Goal: Information Seeking & Learning: Learn about a topic

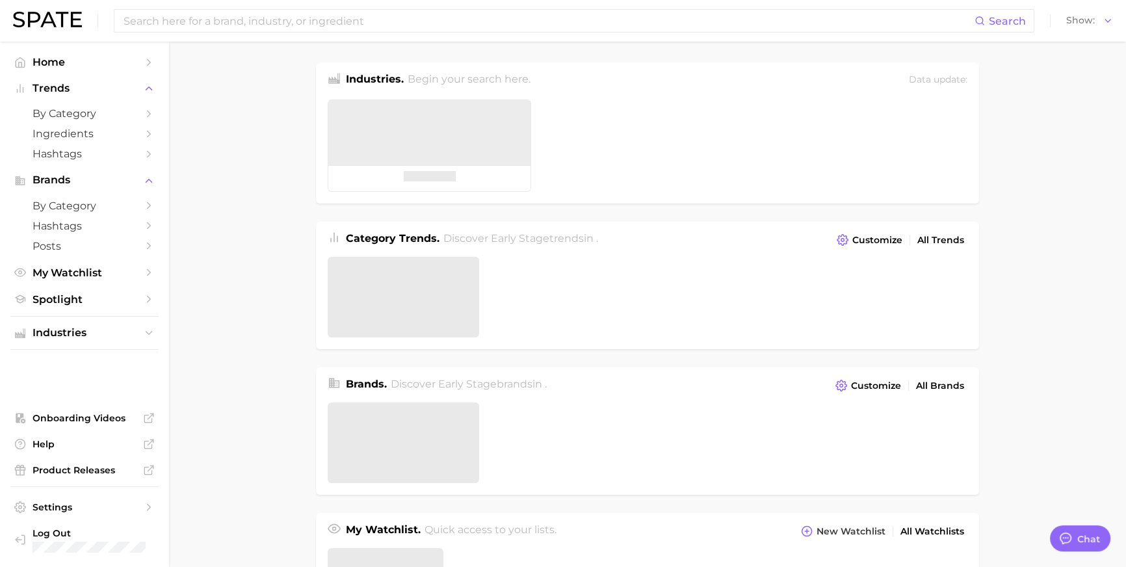
type textarea "x"
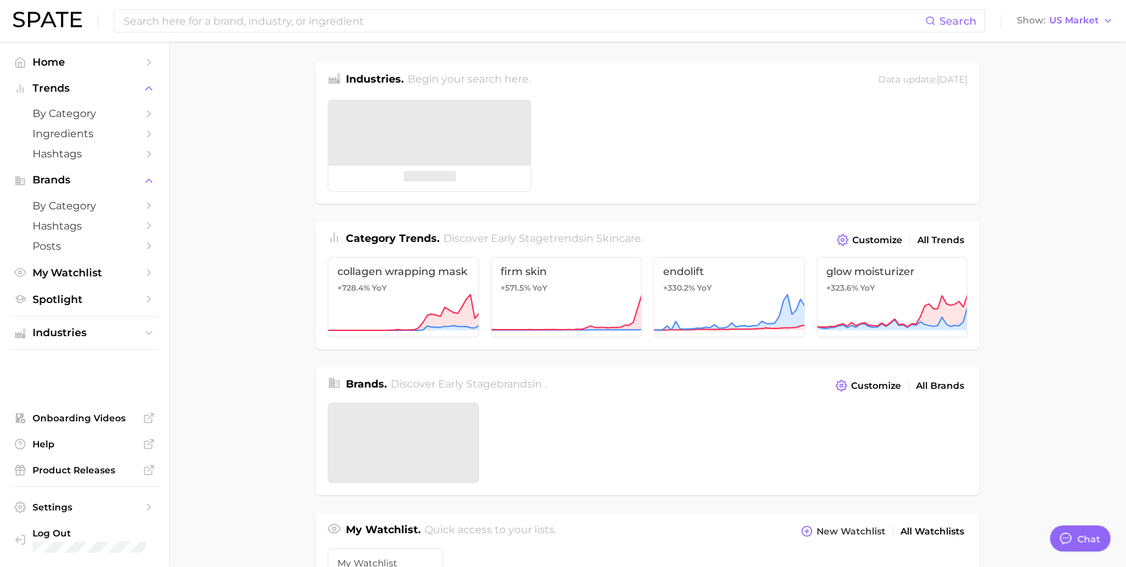
scroll to position [1946, 0]
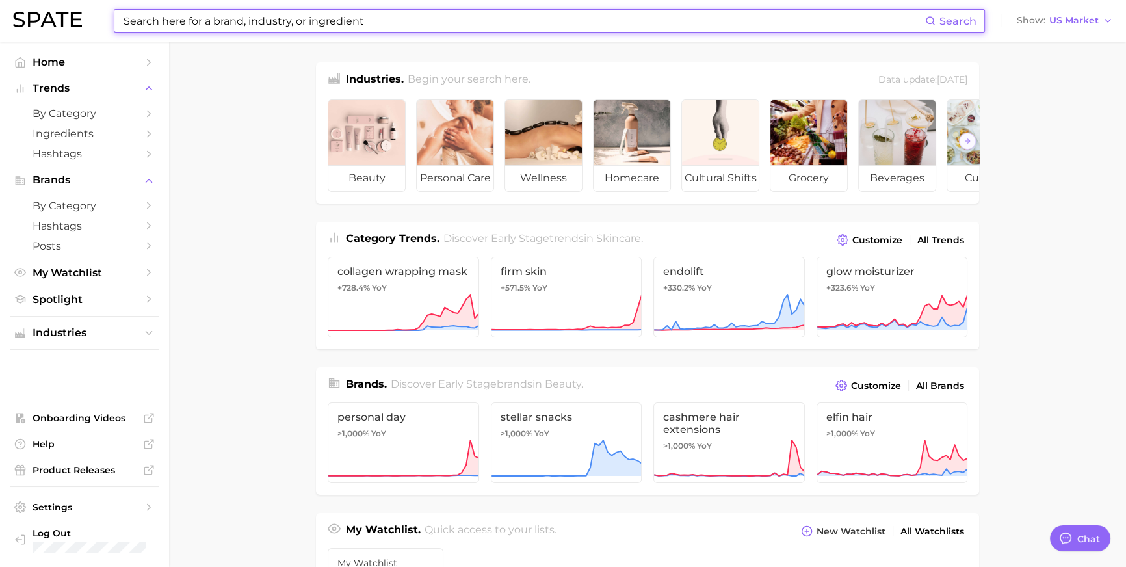
click at [304, 31] on input at bounding box center [523, 21] width 803 height 22
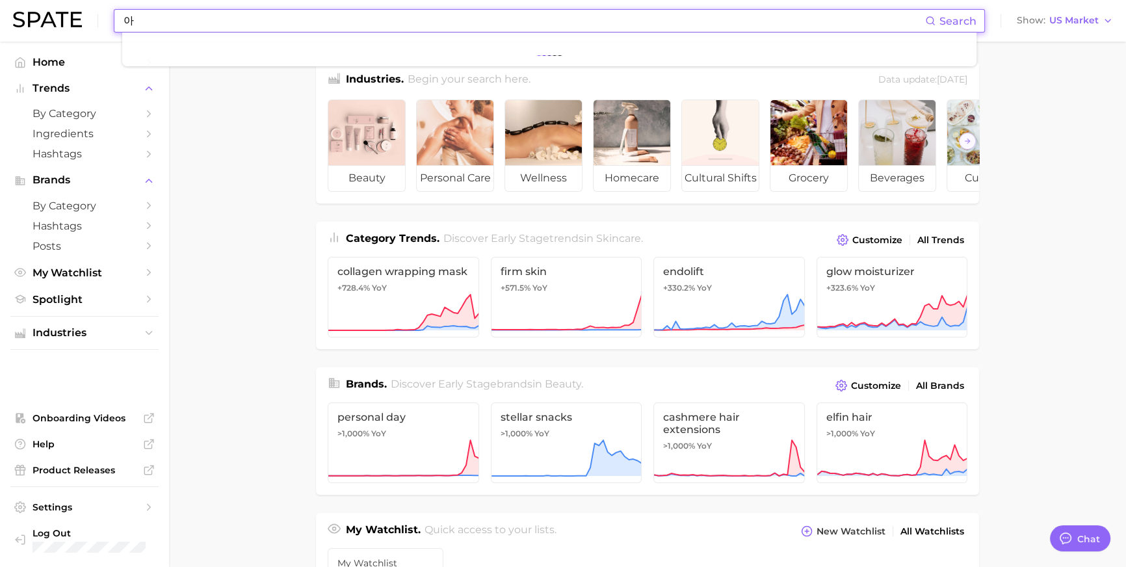
type input "ㅇ"
type input "dkny"
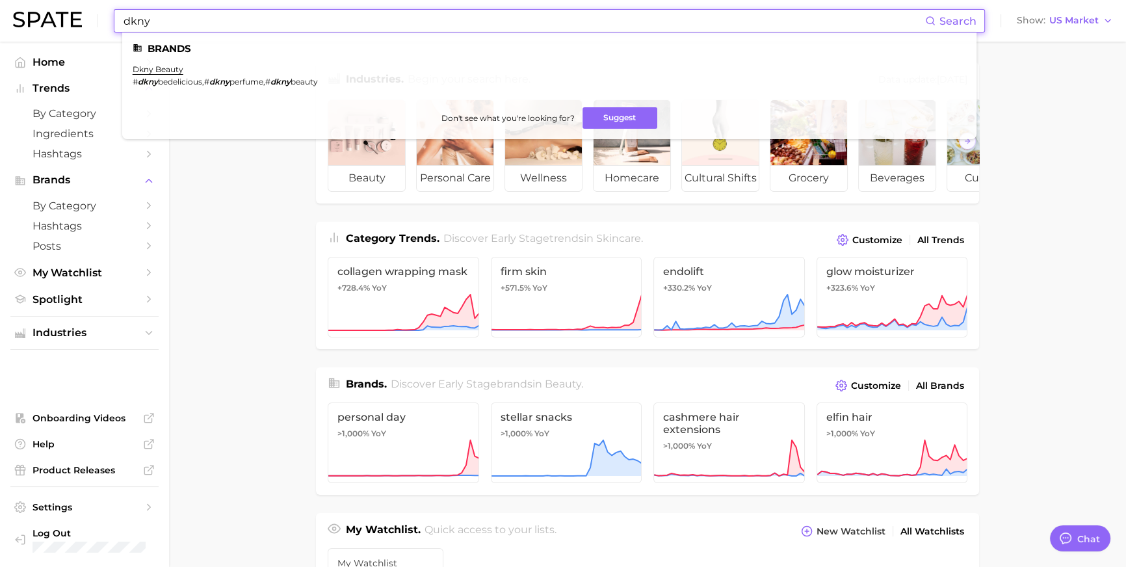
click at [158, 79] on em "dkny" at bounding box center [148, 82] width 20 height 10
click at [158, 77] on em "dkny" at bounding box center [148, 82] width 20 height 10
click at [177, 71] on link "dkny beauty" at bounding box center [158, 69] width 51 height 10
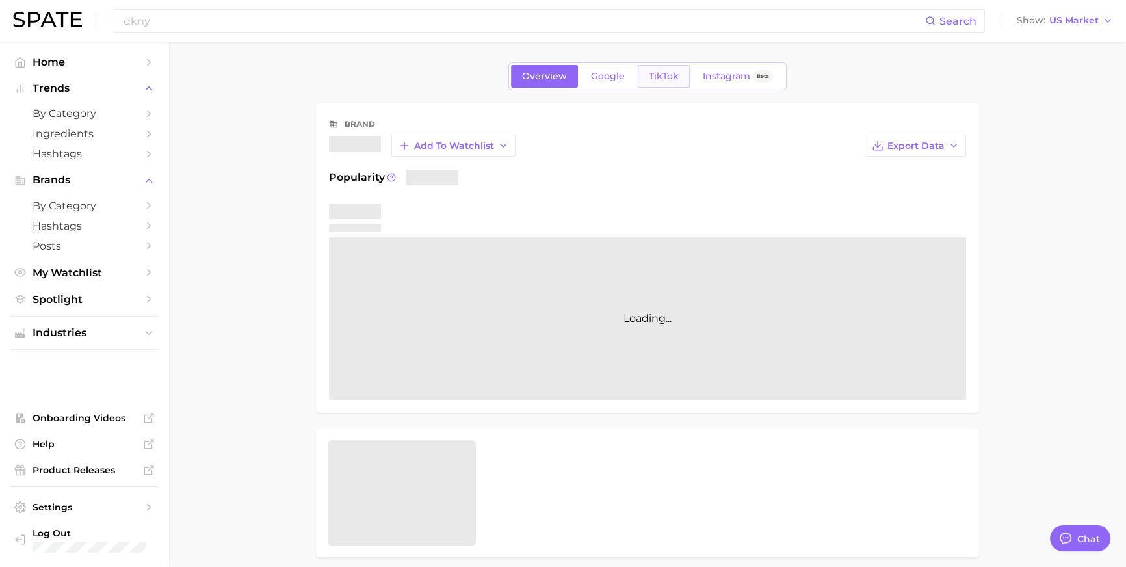
type textarea "x"
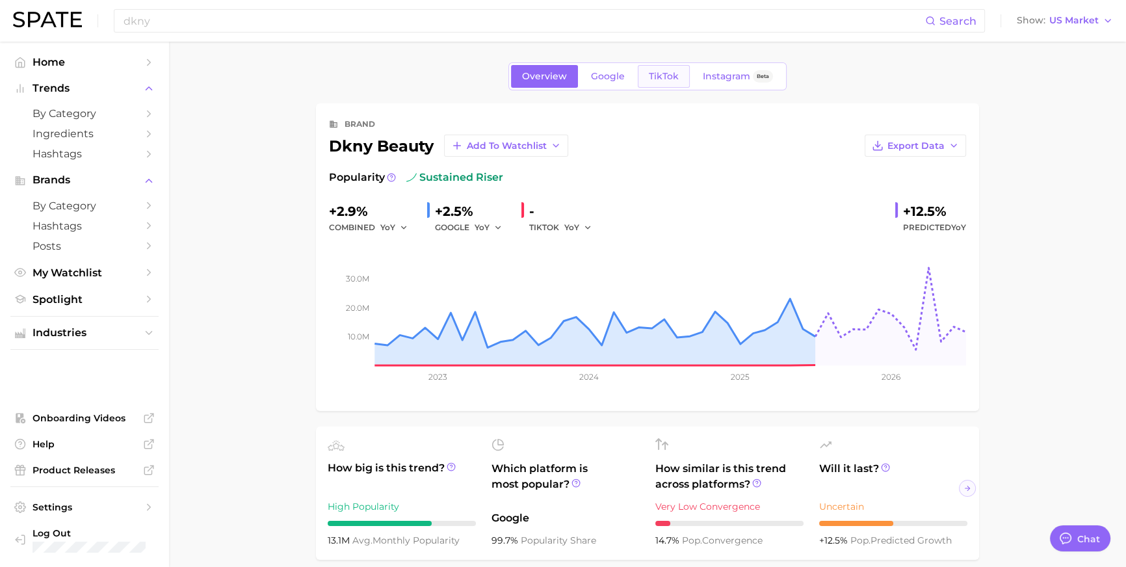
click at [679, 78] on span "TikTok" at bounding box center [664, 76] width 30 height 11
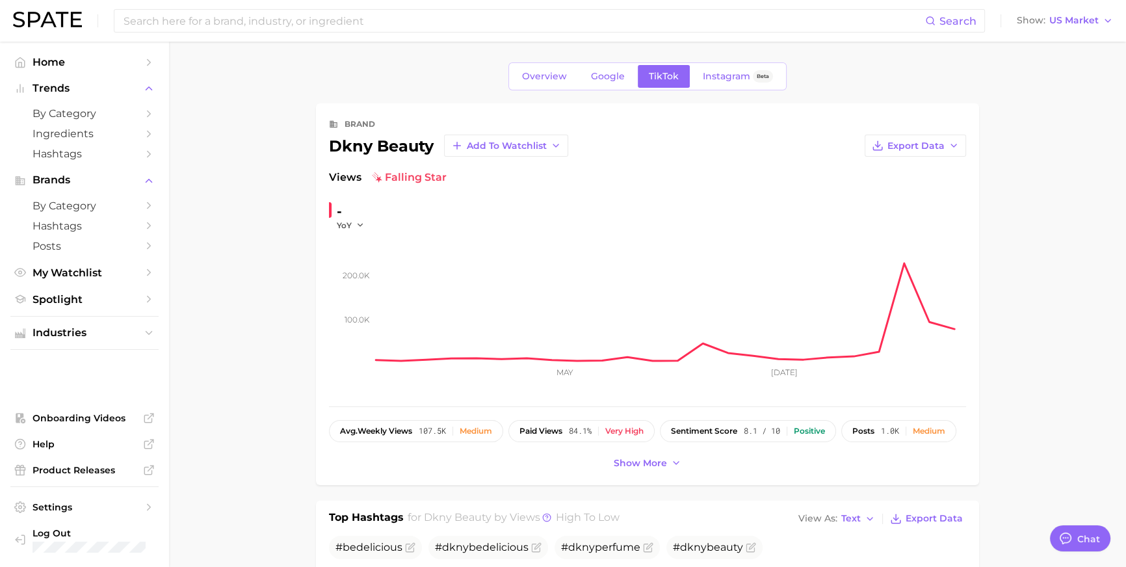
click at [605, 88] on link "Google" at bounding box center [608, 76] width 56 height 23
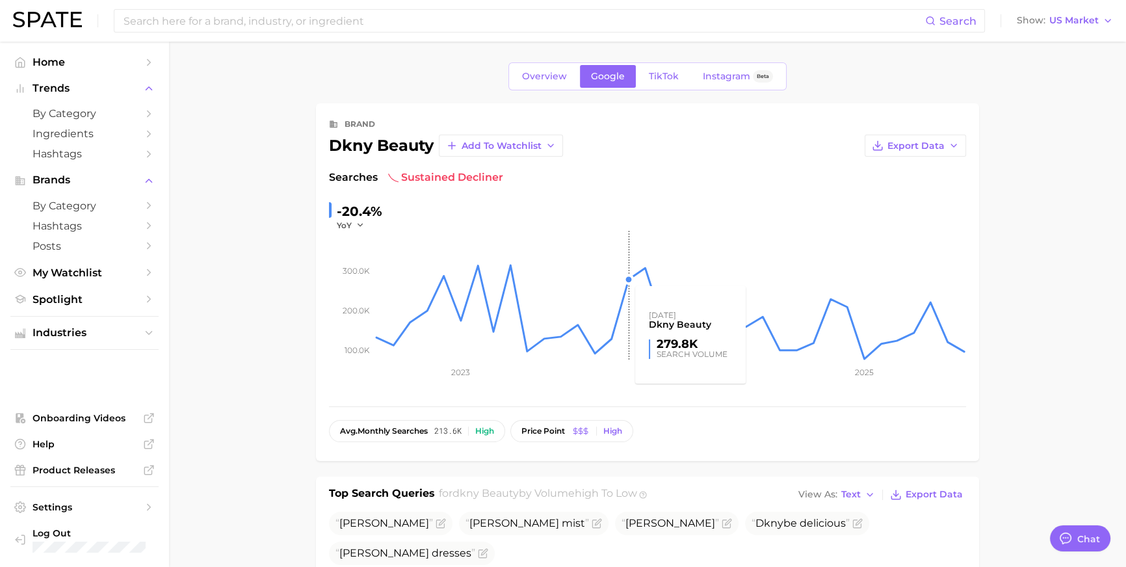
scroll to position [419, 0]
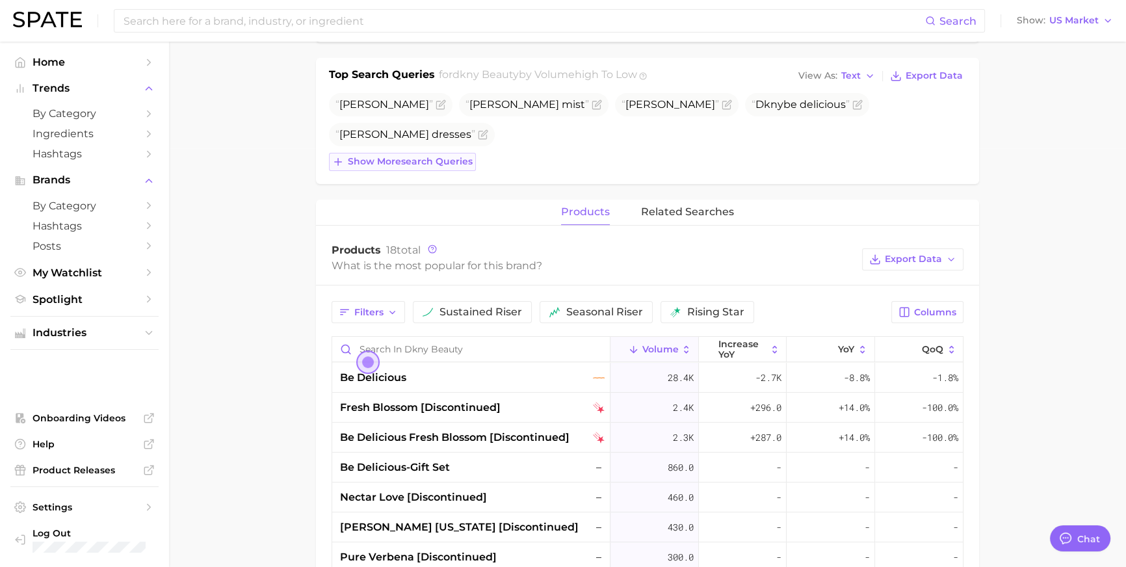
click at [446, 167] on span "Show more search queries" at bounding box center [410, 161] width 125 height 11
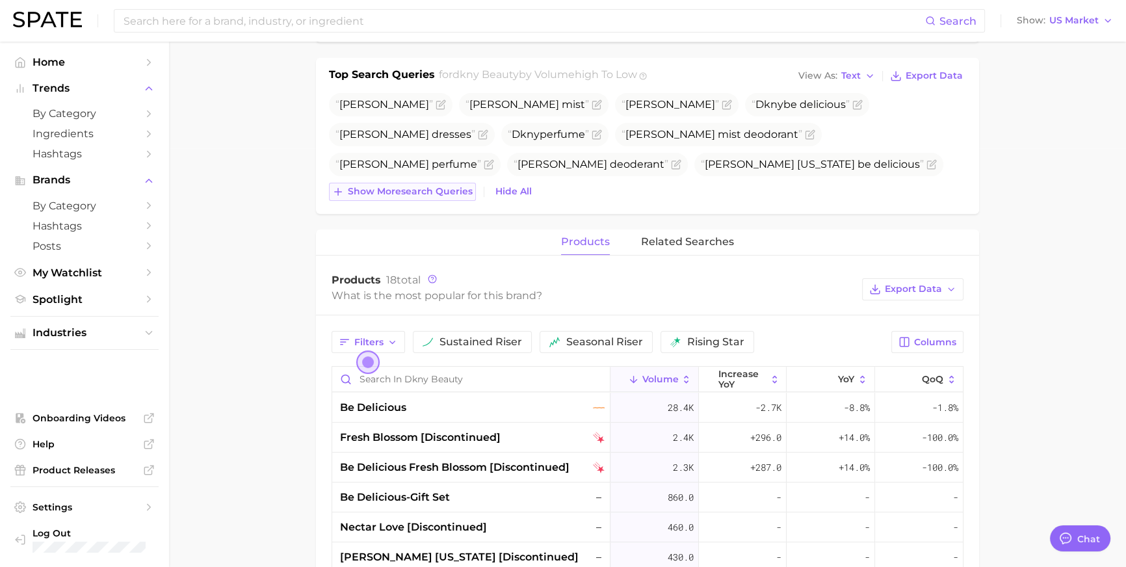
click at [443, 197] on span "Show more search queries" at bounding box center [410, 191] width 125 height 11
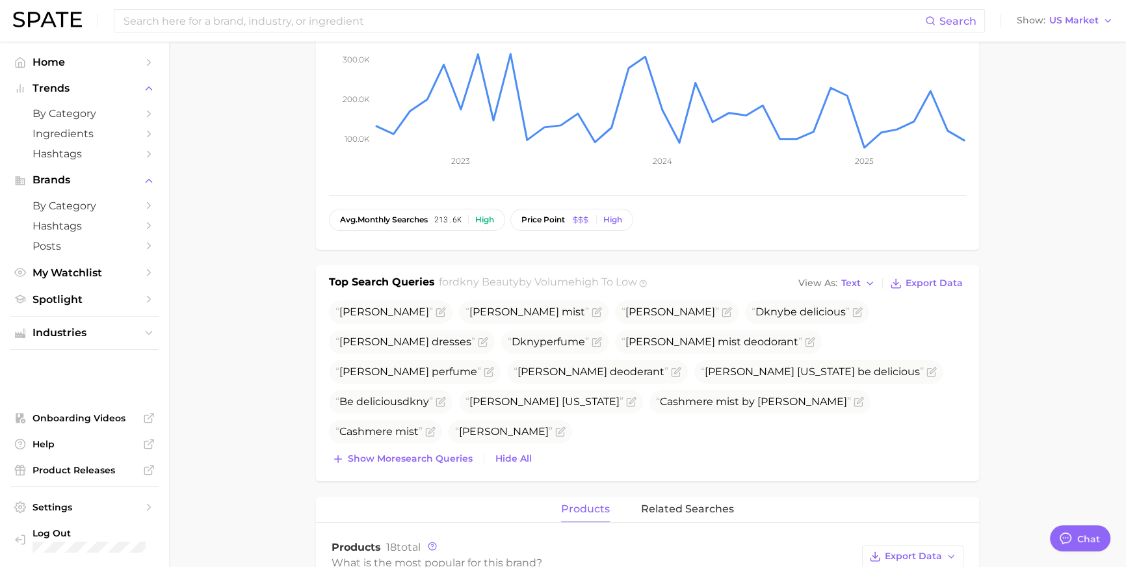
scroll to position [0, 0]
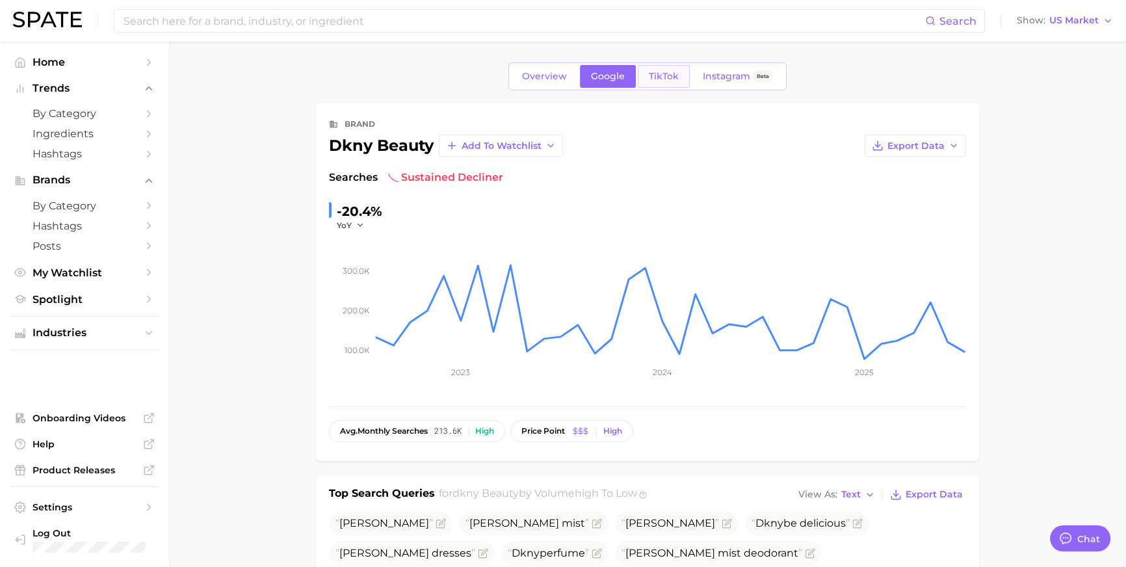
click at [672, 82] on span "TikTok" at bounding box center [664, 76] width 30 height 11
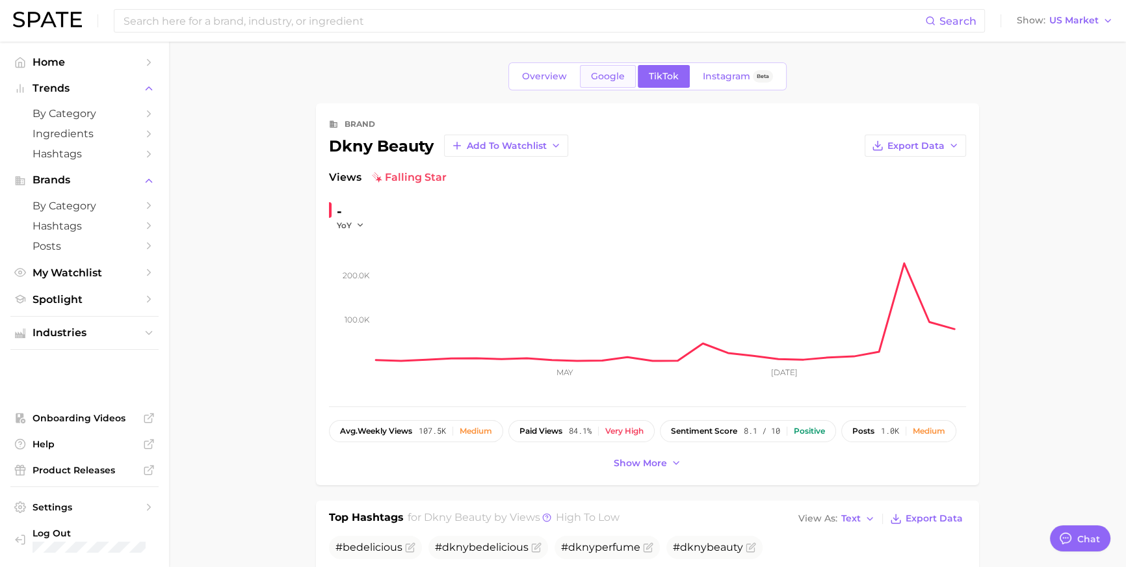
click at [609, 79] on span "Google" at bounding box center [608, 76] width 34 height 11
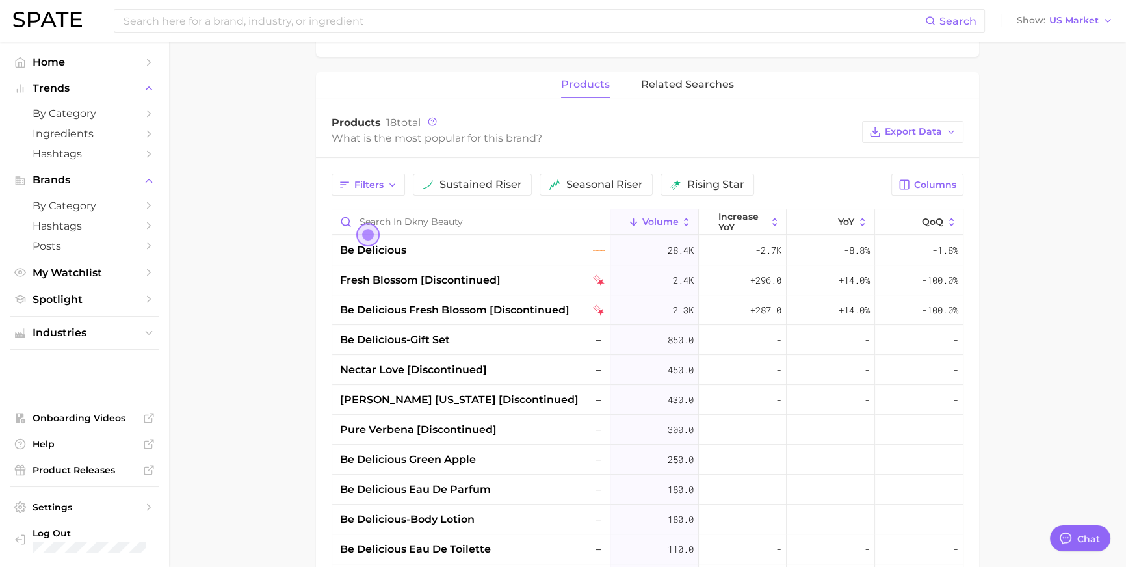
scroll to position [553, 0]
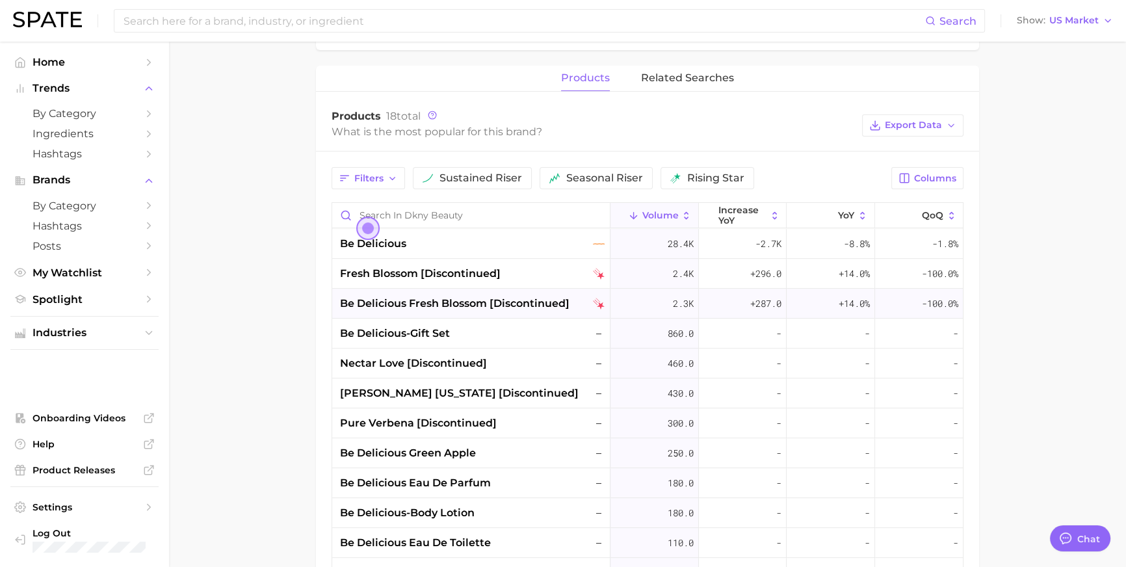
click at [533, 311] on span "be delicious fresh blossom [discontinued]" at bounding box center [455, 304] width 230 height 16
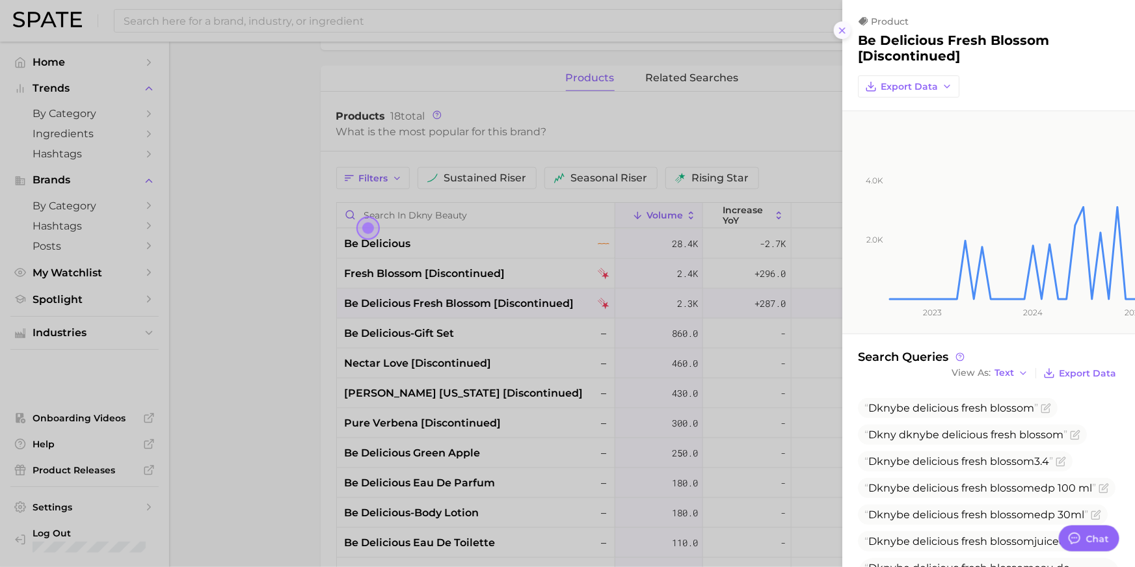
click at [834, 39] on button at bounding box center [843, 30] width 18 height 18
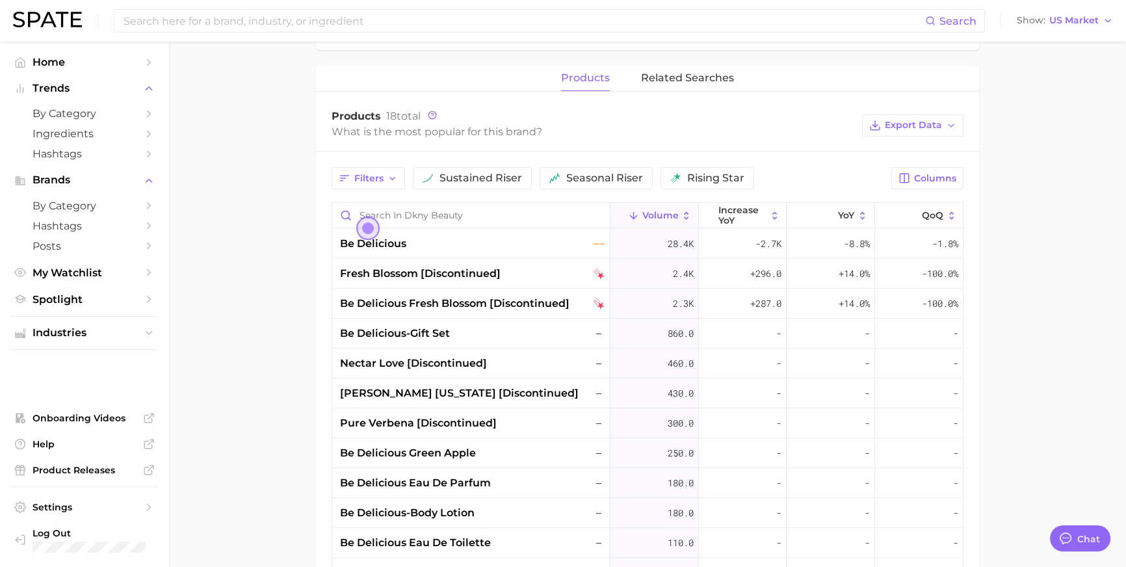
type textarea "x"
click at [585, 21] on input at bounding box center [523, 21] width 803 height 22
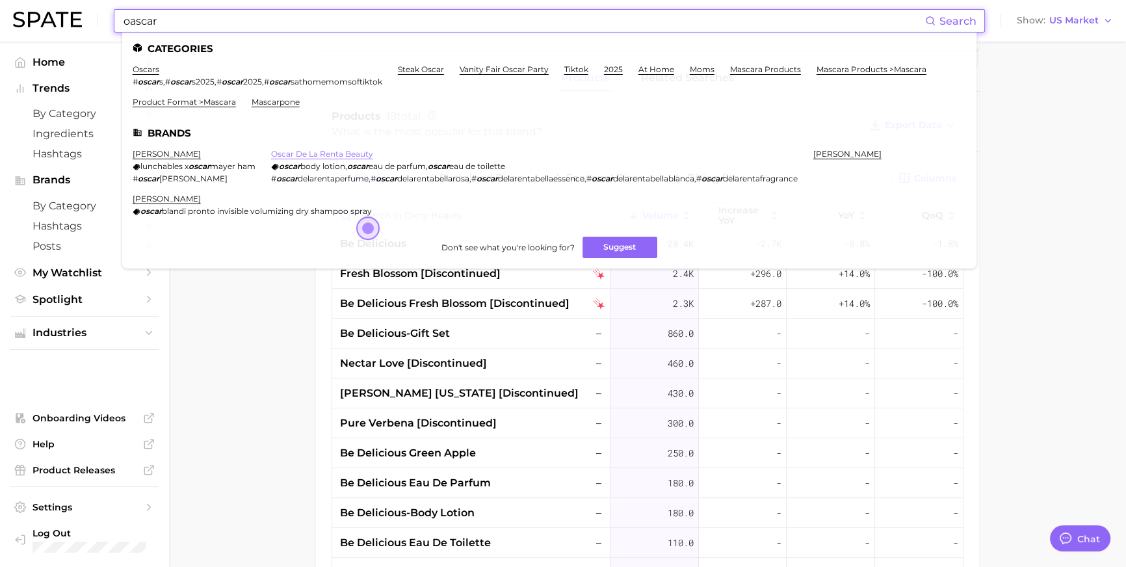
type input "oascar"
click at [306, 159] on link "oscar de la renta beauty" at bounding box center [322, 154] width 102 height 10
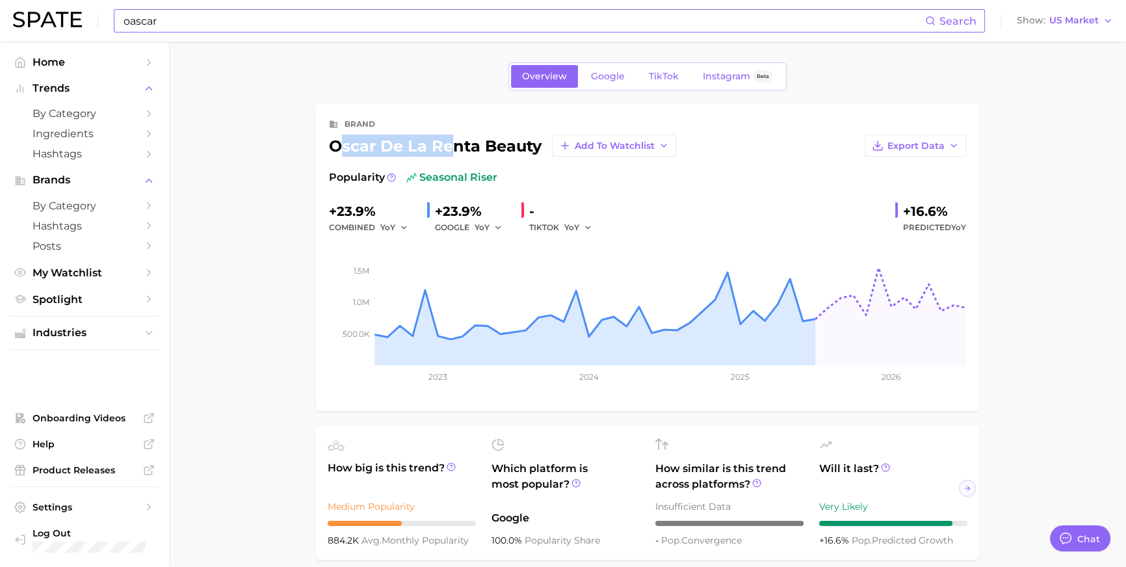
drag, startPoint x: 336, startPoint y: 155, endPoint x: 453, endPoint y: 153, distance: 117.1
click at [453, 153] on div "oscar de la renta beauty Add to Watchlist" at bounding box center [502, 146] width 347 height 22
click at [465, 153] on div "oscar de la renta beauty Add to Watchlist" at bounding box center [502, 146] width 347 height 22
drag, startPoint x: 538, startPoint y: 155, endPoint x: 330, endPoint y: 164, distance: 208.9
click at [330, 164] on div "brand oscar de la renta beauty Add to Watchlist Export Data Popularity seasonal…" at bounding box center [647, 257] width 637 height 282
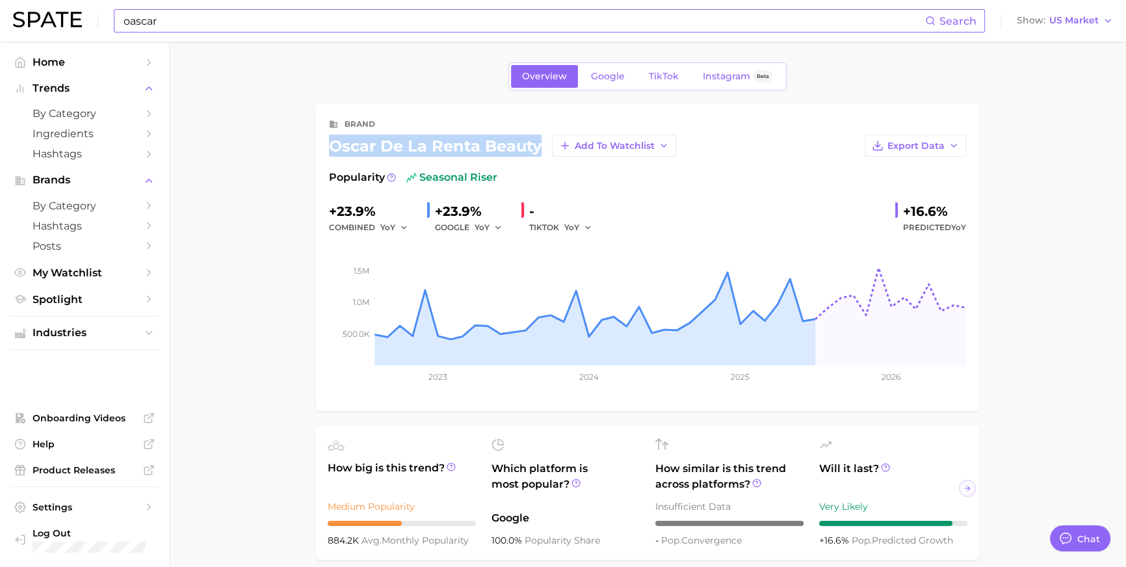
copy div "oscar de la renta beauty"
click at [670, 73] on span "TikTok" at bounding box center [664, 76] width 30 height 11
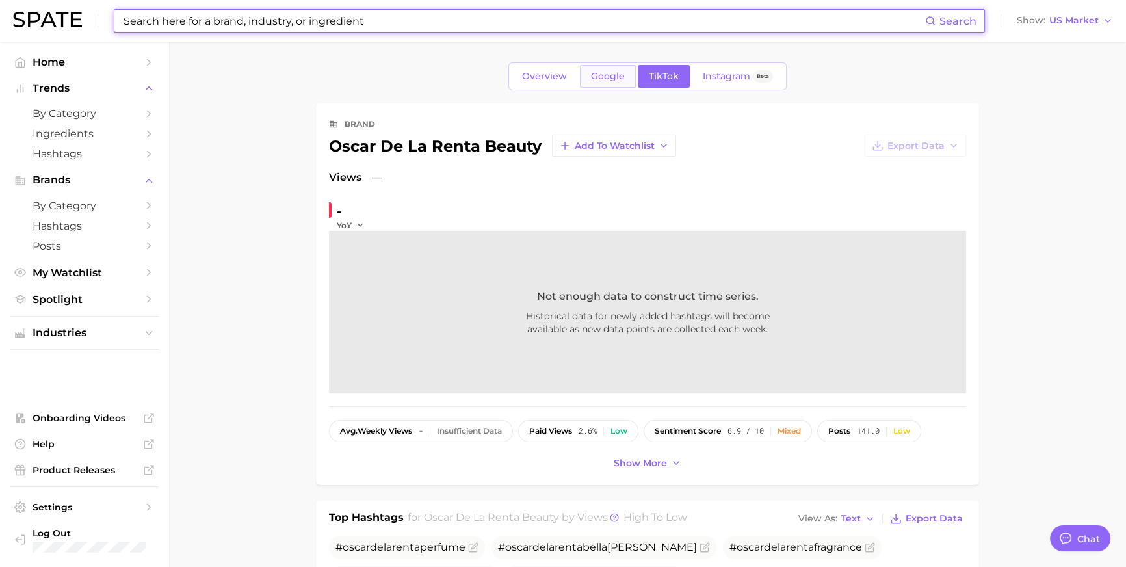
click at [601, 87] on link "Google" at bounding box center [608, 76] width 56 height 23
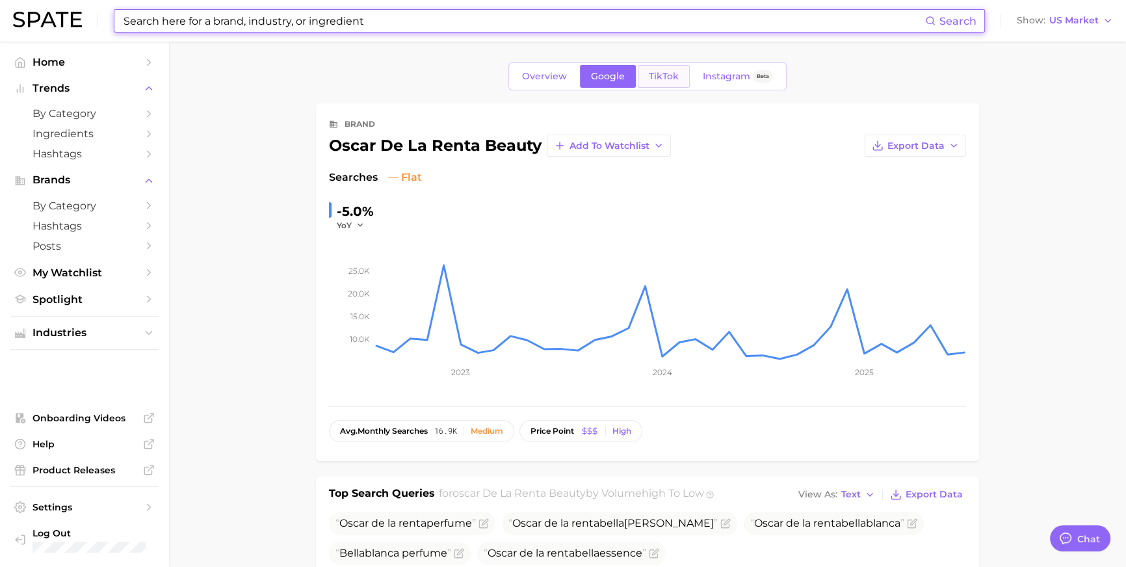
click at [679, 85] on link "TikTok" at bounding box center [664, 76] width 52 height 23
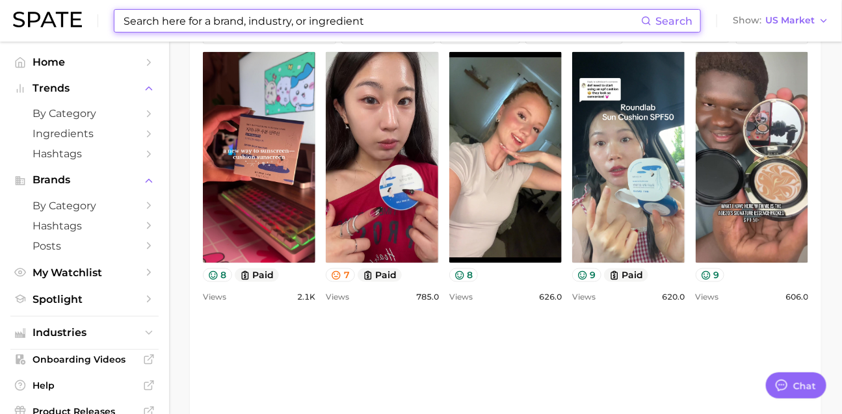
scroll to position [1049, 0]
type input "face tape"
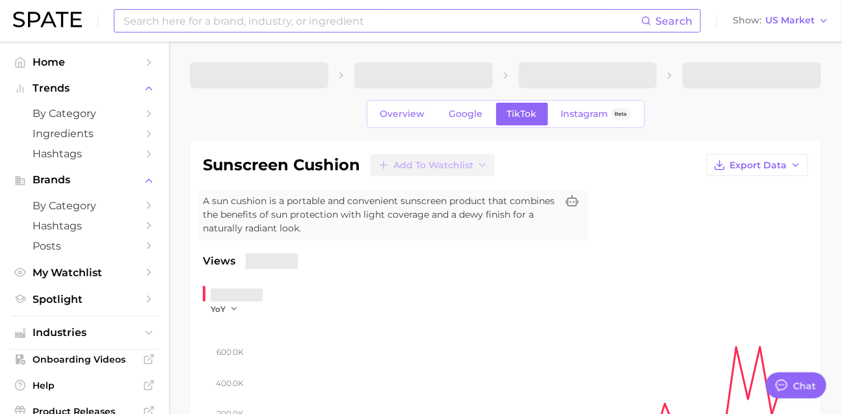
type textarea "x"
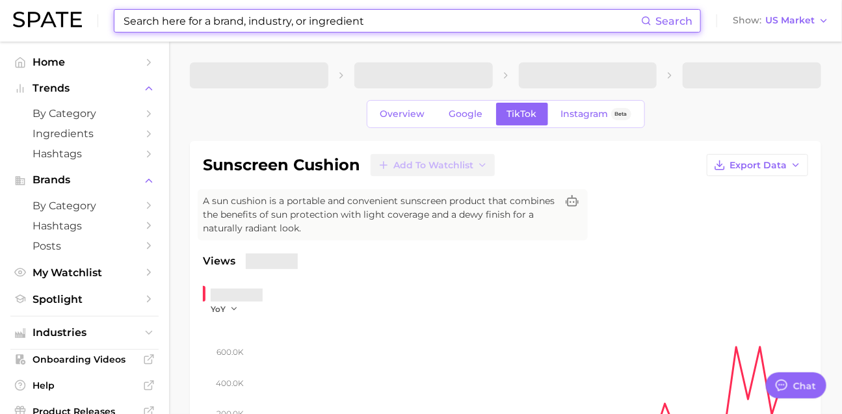
click at [218, 29] on input at bounding box center [381, 21] width 519 height 22
paste input "face tape"
type input "face tape"
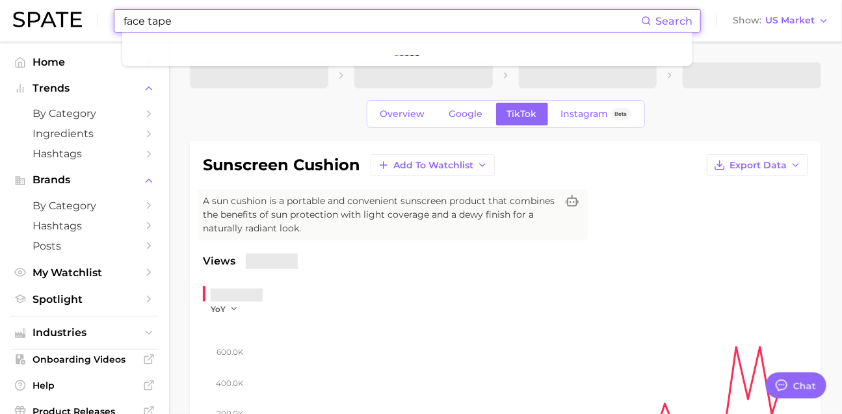
type textarea "x"
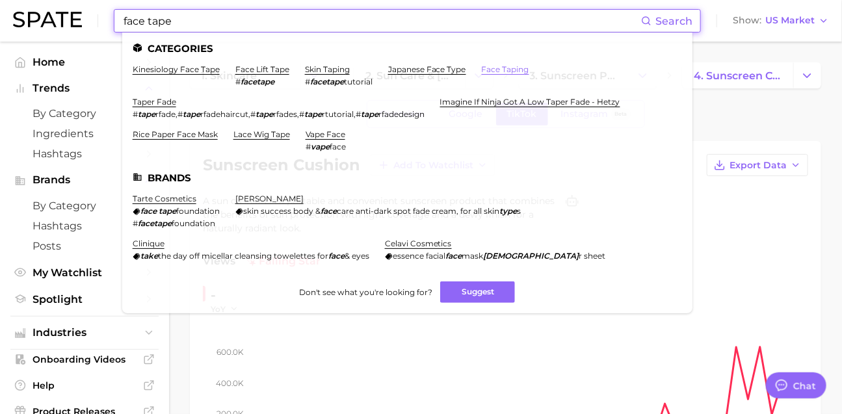
type input "face tape"
click at [529, 72] on link "face taping" at bounding box center [505, 69] width 47 height 10
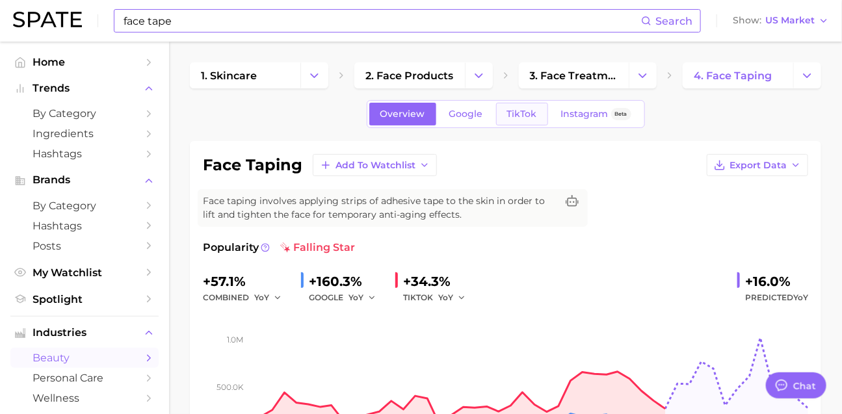
click at [532, 125] on link "TikTok" at bounding box center [522, 114] width 52 height 23
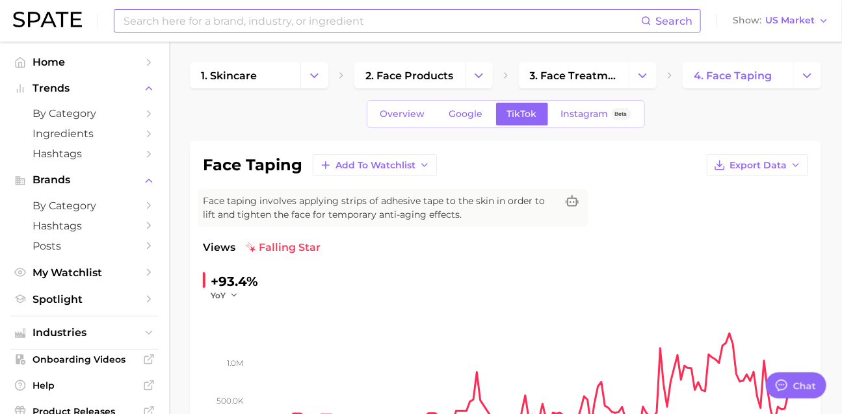
click at [387, 34] on div "Search Show US Market" at bounding box center [421, 21] width 816 height 42
click at [259, 24] on input at bounding box center [381, 21] width 519 height 22
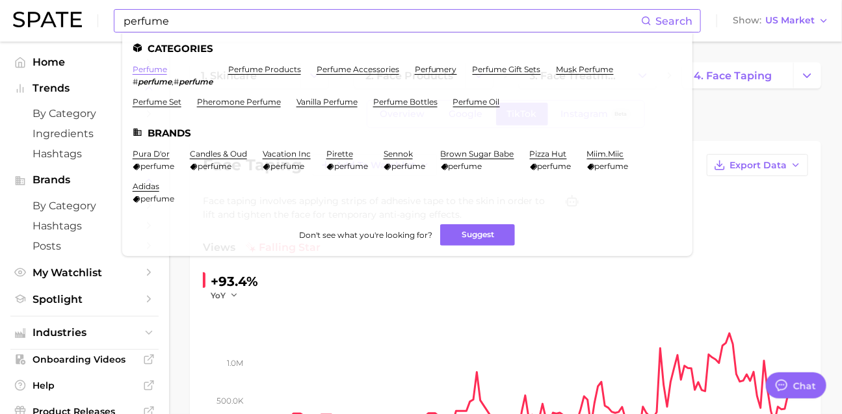
click at [160, 64] on link "perfume" at bounding box center [150, 69] width 34 height 10
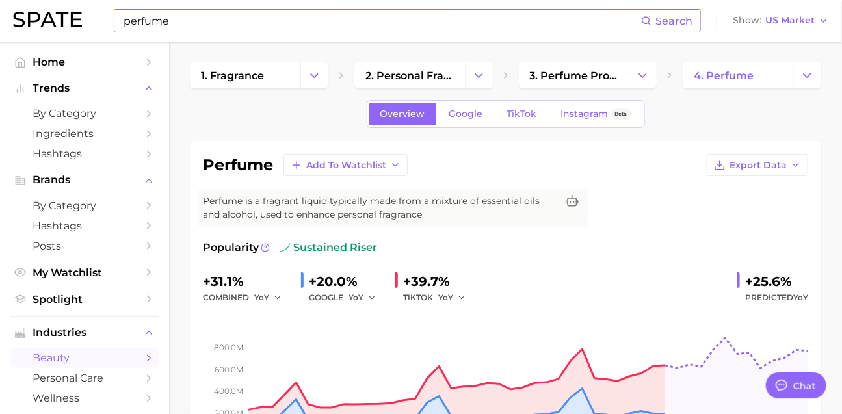
click at [211, 36] on div "perfume Search Show US Market" at bounding box center [421, 21] width 816 height 42
click at [214, 28] on input "perfume" at bounding box center [381, 21] width 519 height 22
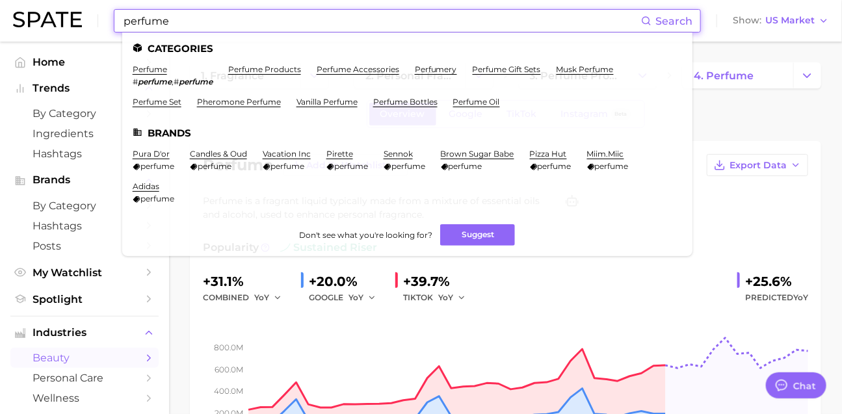
click at [214, 27] on input "perfume" at bounding box center [381, 21] width 519 height 22
paste input "#hollywoodstylist"
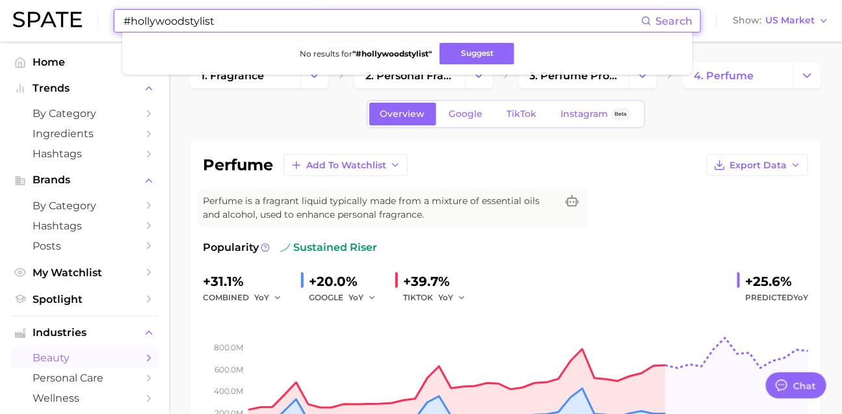
click at [168, 22] on input "#hollywoodstylist" at bounding box center [381, 21] width 519 height 22
click at [168, 23] on input "#hollywoodstylist" at bounding box center [381, 21] width 519 height 22
type input "ㄷ"
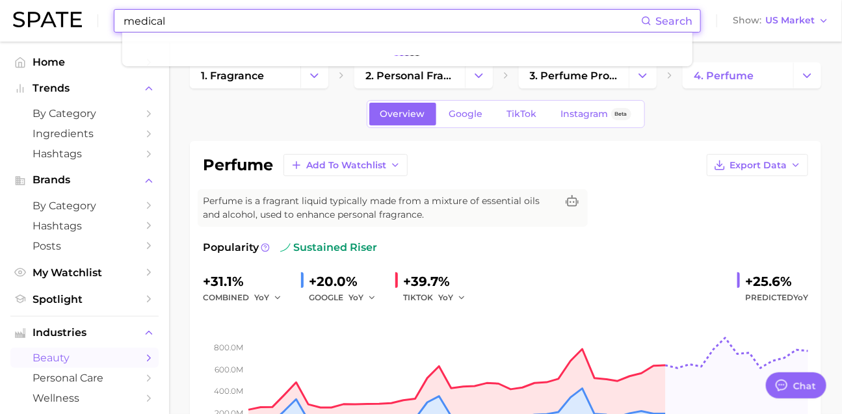
type input "medical"
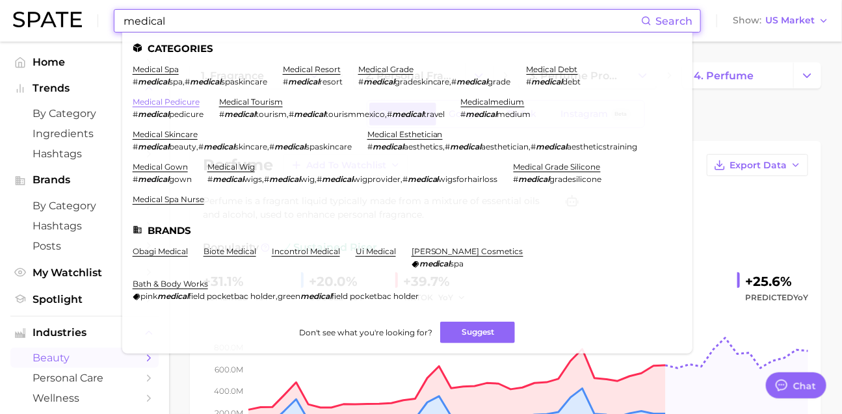
click at [196, 105] on link "medical pedicure" at bounding box center [166, 102] width 67 height 10
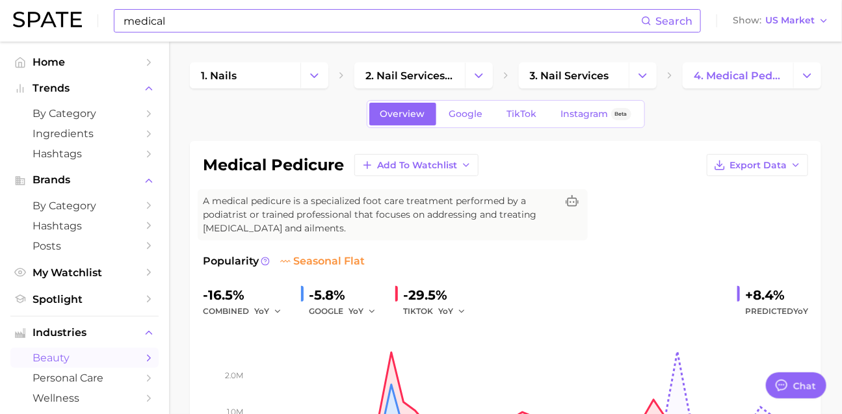
click at [199, 25] on input "medical" at bounding box center [381, 21] width 519 height 22
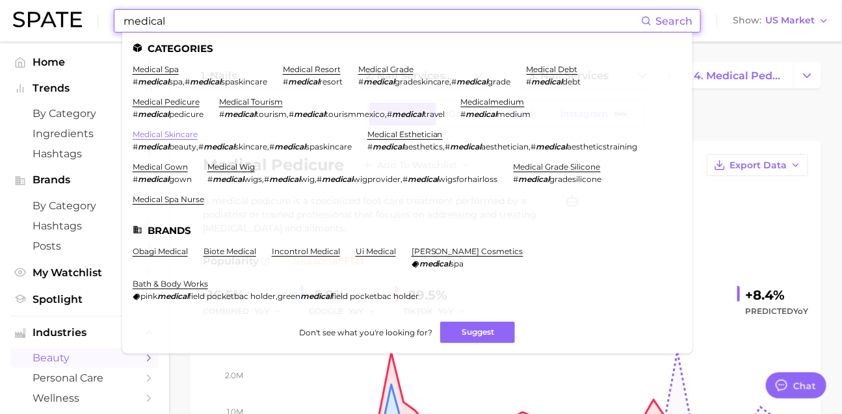
click at [198, 138] on link "medical skincare" at bounding box center [165, 134] width 65 height 10
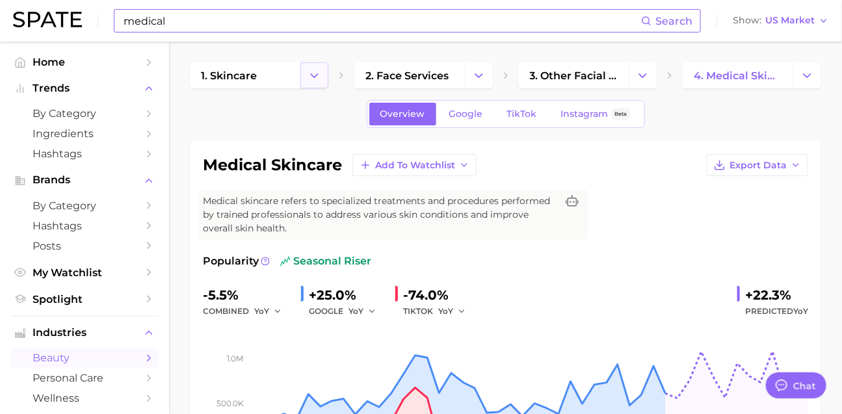
click at [319, 80] on icon "Change Category" at bounding box center [315, 76] width 14 height 14
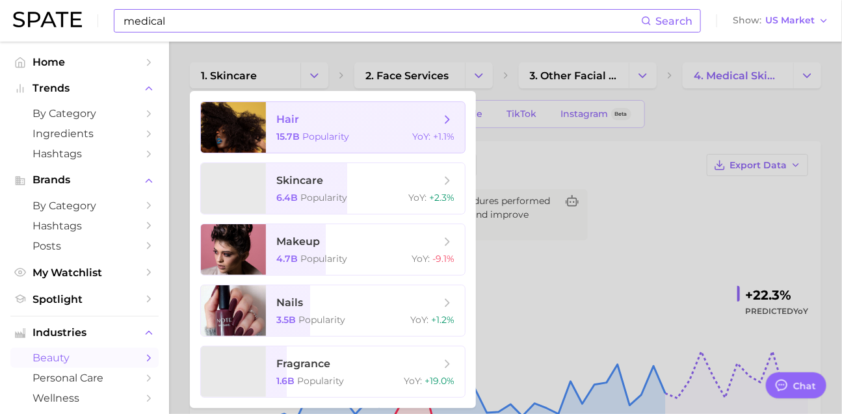
click at [321, 142] on span "hair 15.7b Popularity YoY : +1.1%" at bounding box center [365, 127] width 199 height 51
type textarea "x"
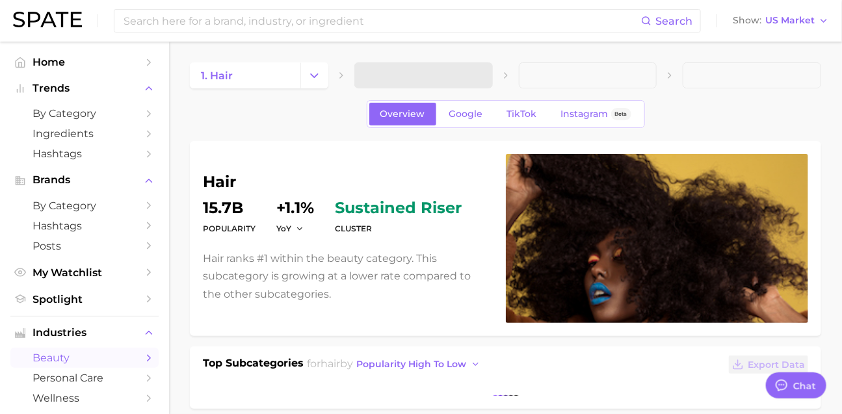
click at [445, 81] on span at bounding box center [423, 75] width 138 height 26
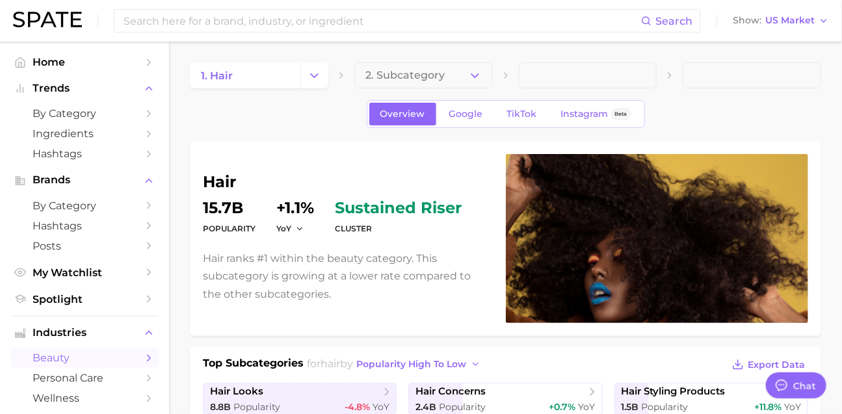
click at [455, 77] on button "2. Subcategory" at bounding box center [423, 75] width 138 height 26
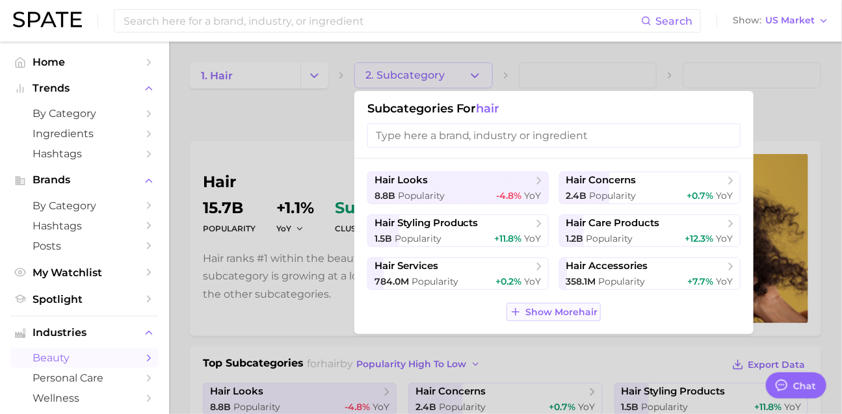
click at [562, 334] on div "hair looks 8.8b Popularity -4.8% YoY hair concerns 2.4b Popularity +0.7% YoY ha…" at bounding box center [553, 247] width 399 height 176
click at [562, 321] on button "Show More hair" at bounding box center [554, 312] width 94 height 18
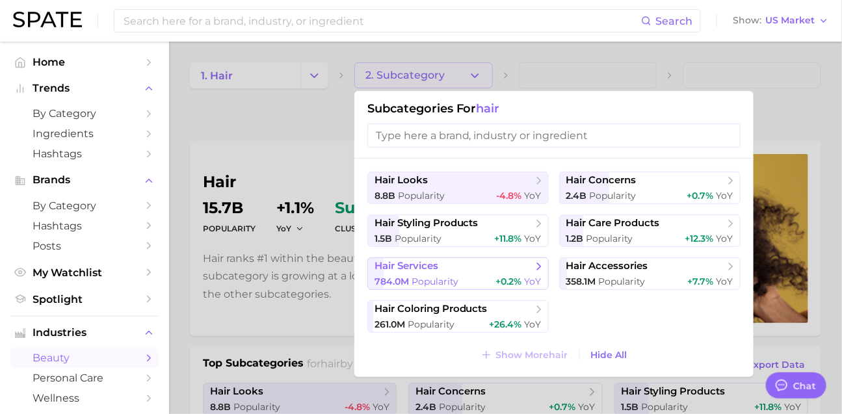
click at [433, 290] on button "hair services 784.0m Popularity +0.2% YoY" at bounding box center [457, 273] width 181 height 33
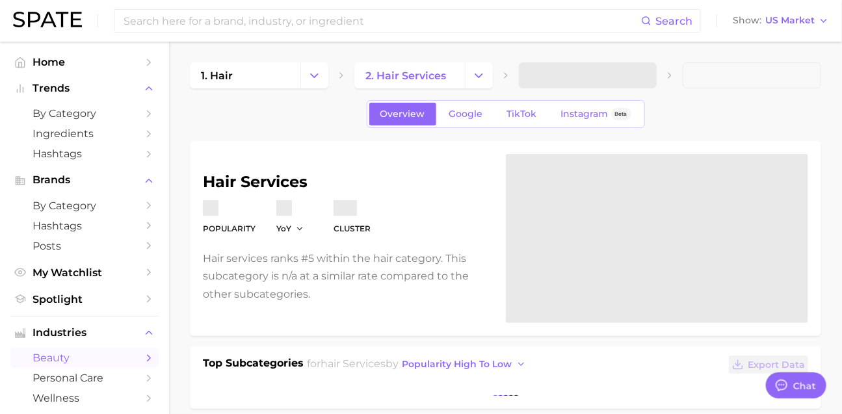
click at [540, 78] on span at bounding box center [588, 75] width 138 height 26
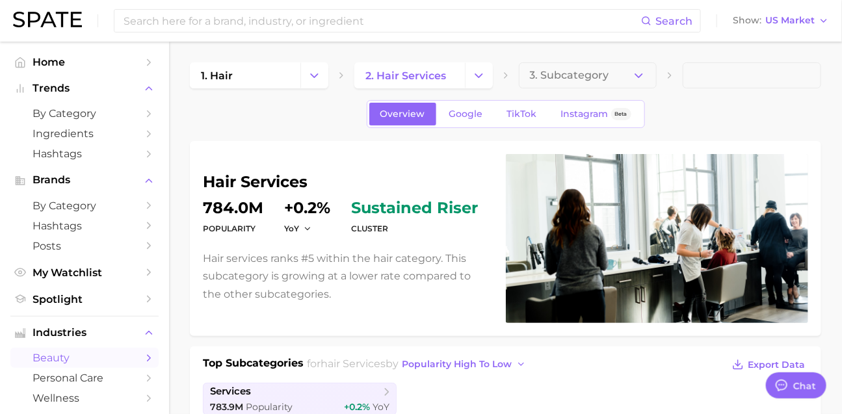
click at [540, 78] on span "3. Subcategory" at bounding box center [569, 76] width 79 height 12
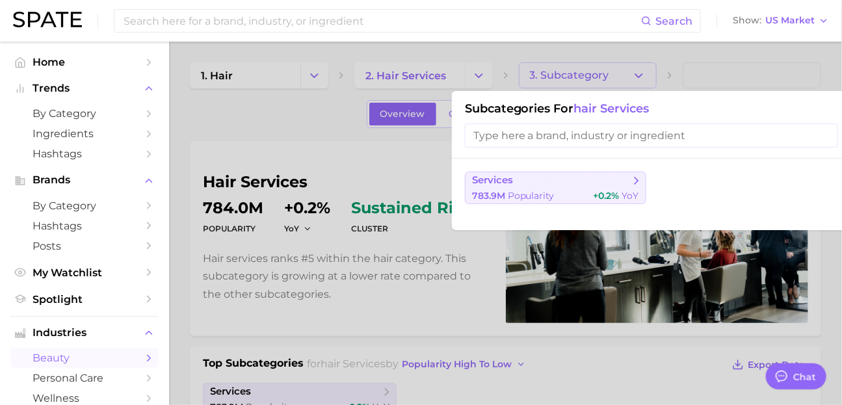
click at [559, 192] on button "services 783.9m Popularity +0.2% YoY" at bounding box center [555, 188] width 181 height 33
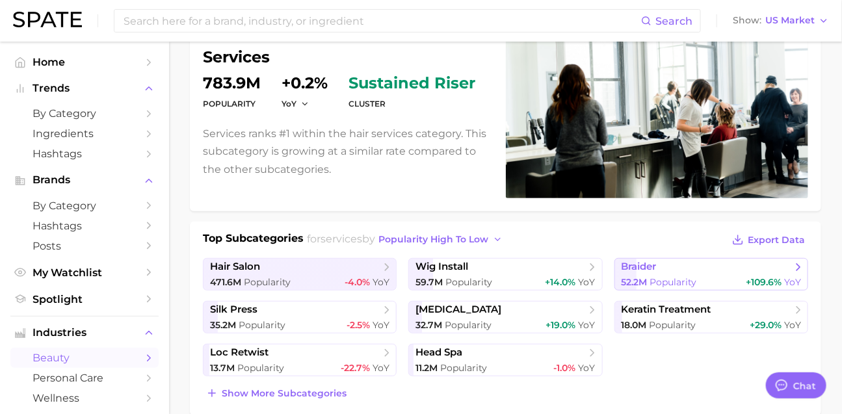
scroll to position [137, 0]
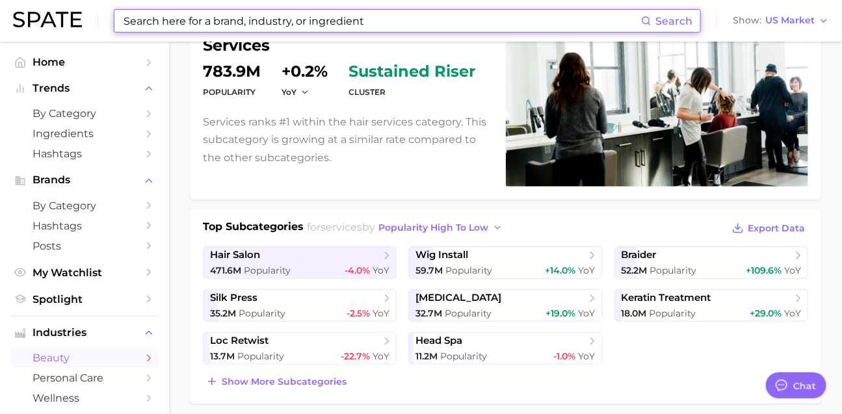
click at [244, 21] on input at bounding box center [381, 21] width 519 height 22
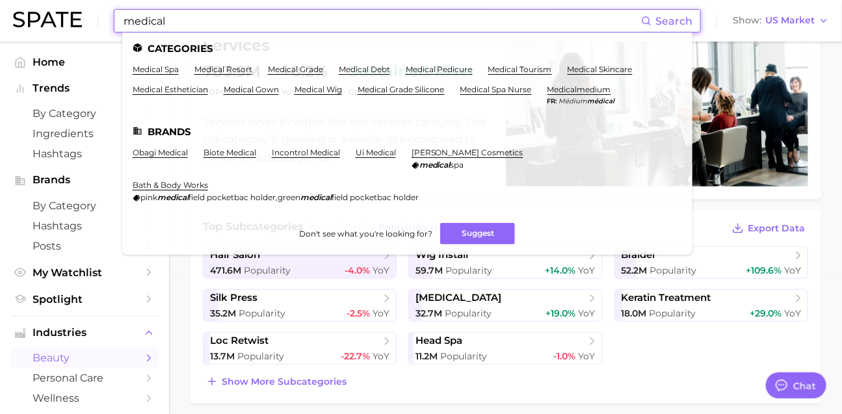
click at [176, 23] on input "medical" at bounding box center [381, 21] width 519 height 22
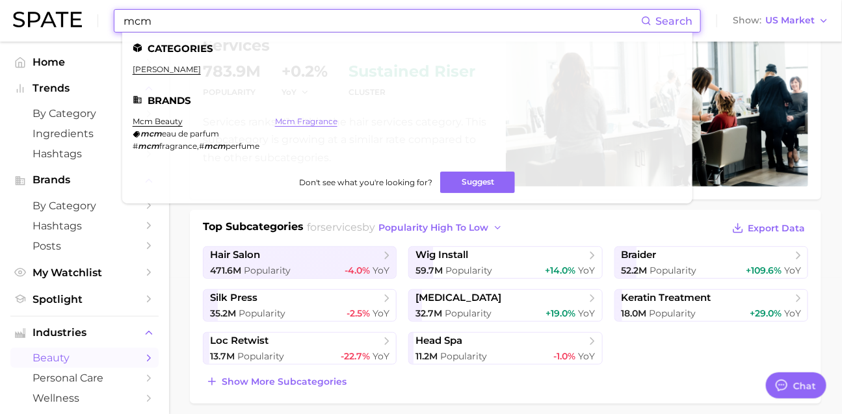
type input "mcm"
click at [328, 124] on link "mcm fragrance" at bounding box center [306, 121] width 62 height 10
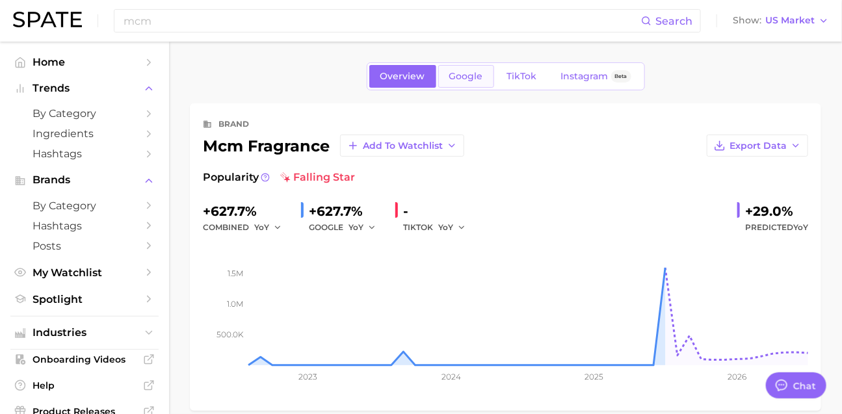
click at [449, 82] on span "Google" at bounding box center [466, 76] width 34 height 11
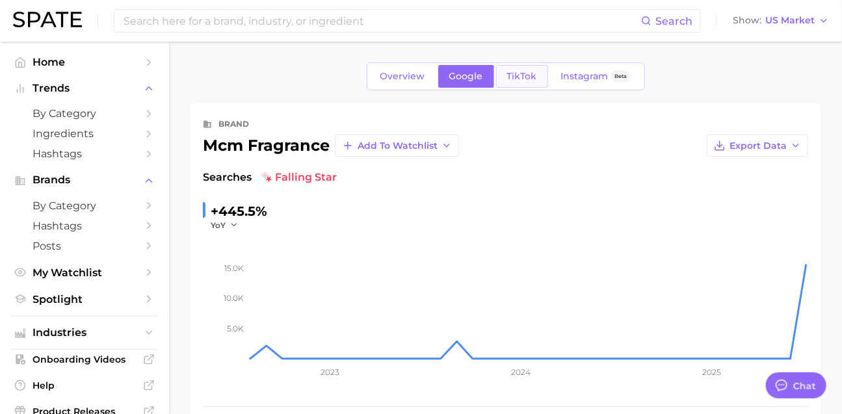
click at [532, 85] on link "TikTok" at bounding box center [522, 76] width 52 height 23
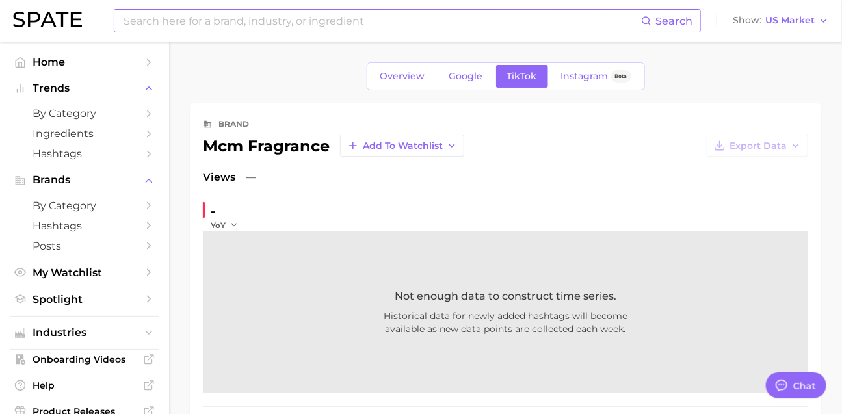
click at [170, 14] on input at bounding box center [381, 21] width 519 height 22
type input "ㅜ"
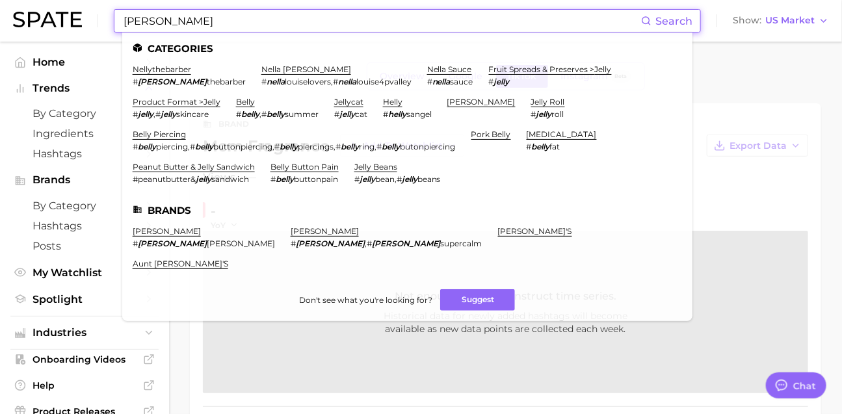
click at [213, 25] on input "[PERSON_NAME]" at bounding box center [381, 21] width 519 height 22
drag, startPoint x: 213, startPoint y: 25, endPoint x: 207, endPoint y: 23, distance: 6.8
click at [207, 23] on input "[PERSON_NAME]" at bounding box center [381, 21] width 519 height 22
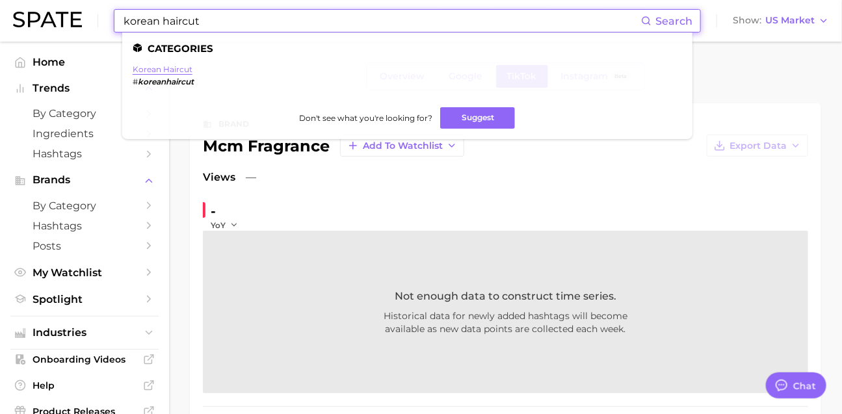
type input "korean haircut"
click at [185, 73] on link "korean haircut" at bounding box center [163, 69] width 60 height 10
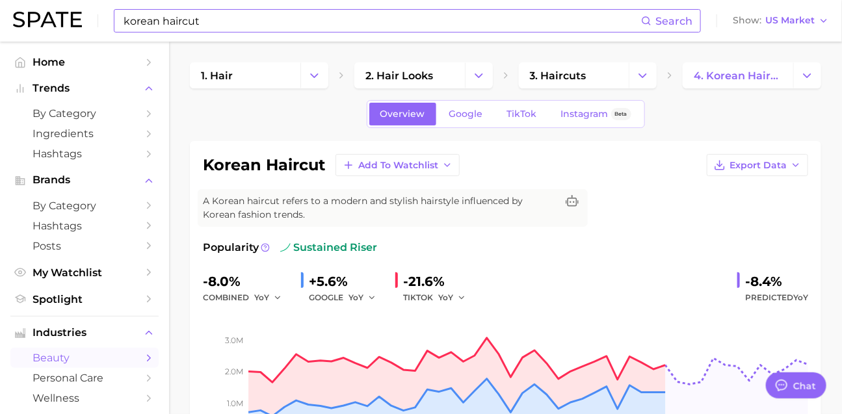
click at [377, 25] on input "korean haircut" at bounding box center [381, 21] width 519 height 22
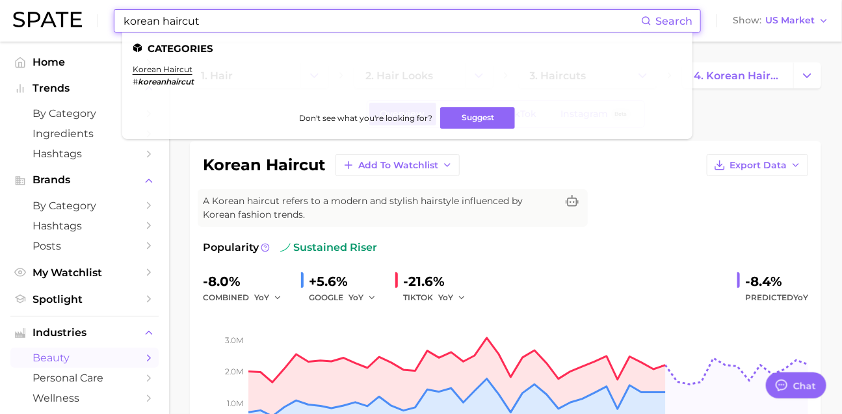
click at [377, 25] on input "korean haircut" at bounding box center [381, 21] width 519 height 22
paste input "[GEOGRAPHIC_DATA]"
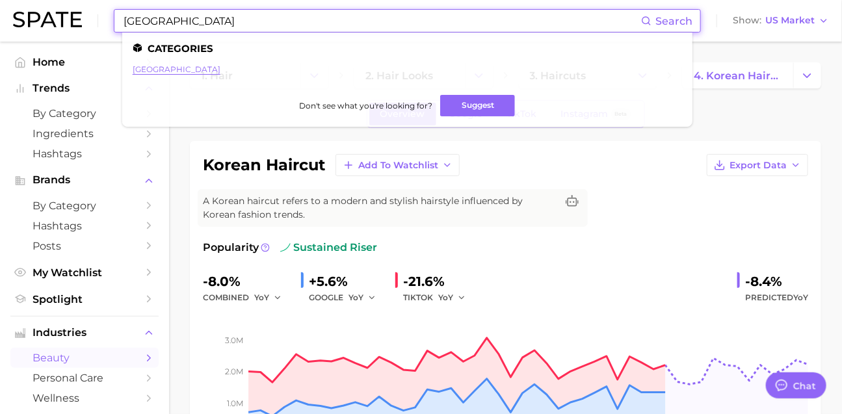
type input "[GEOGRAPHIC_DATA]"
click at [183, 71] on link "[GEOGRAPHIC_DATA]" at bounding box center [177, 69] width 88 height 10
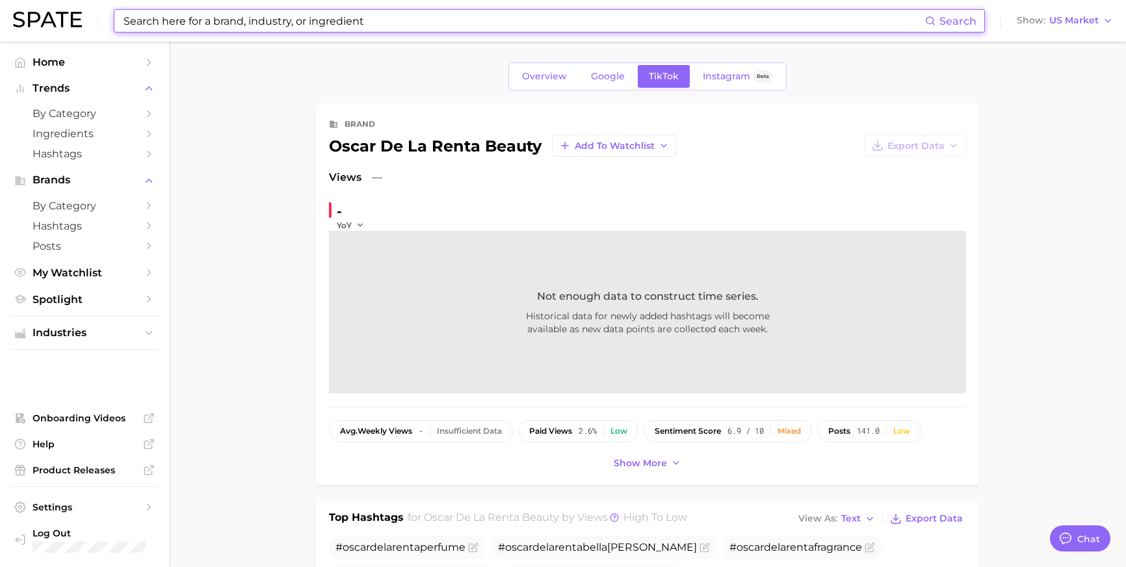
click at [461, 20] on input at bounding box center [523, 21] width 803 height 22
type input "ㅠ"
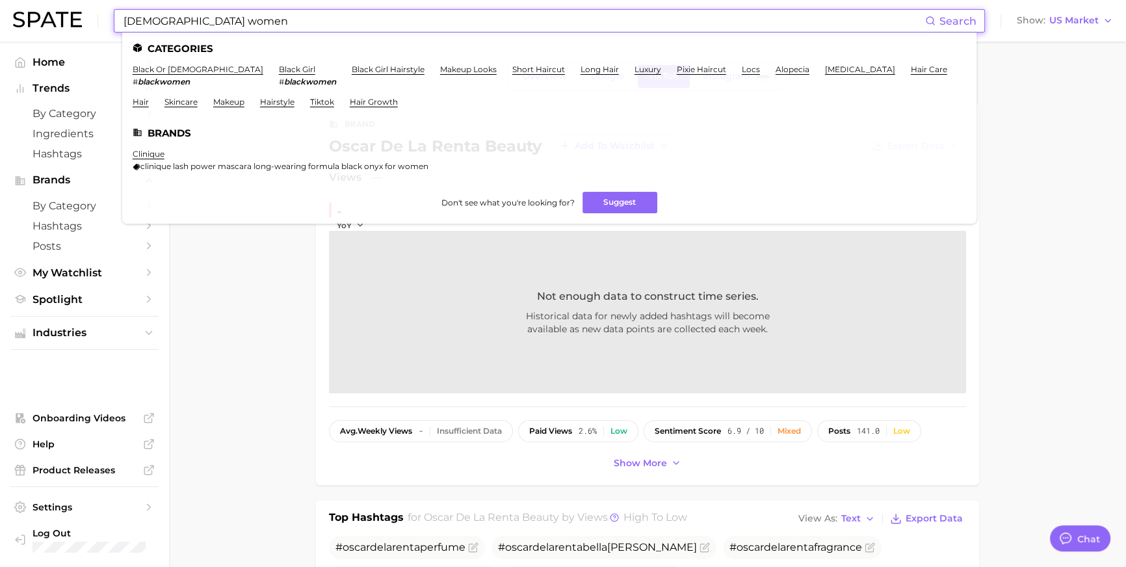
type input "[DEMOGRAPHIC_DATA] women"
